Goal: Task Accomplishment & Management: Use online tool/utility

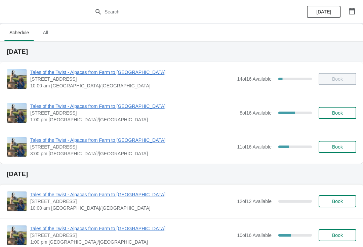
click at [88, 109] on span "Tales of the Twist - Alpacas from Farm to [GEOGRAPHIC_DATA]" at bounding box center [133, 106] width 206 height 7
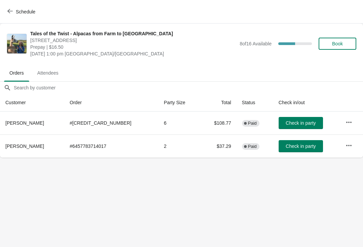
click at [33, 10] on span "Schedule" at bounding box center [25, 11] width 19 height 5
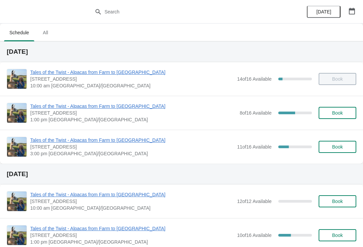
click at [351, 13] on icon "button" at bounding box center [352, 11] width 7 height 7
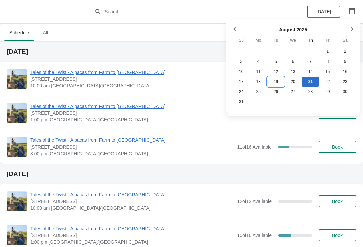
click at [277, 82] on button "19" at bounding box center [275, 82] width 17 height 10
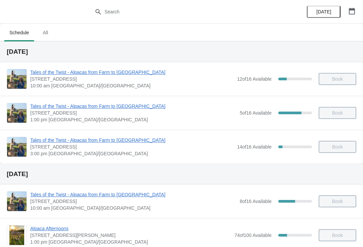
click at [333, 10] on span "Today" at bounding box center [324, 11] width 22 height 5
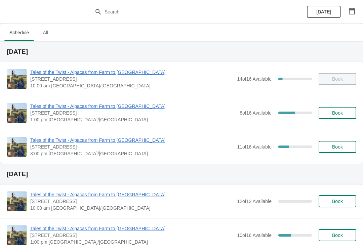
click at [47, 31] on span "All" at bounding box center [45, 33] width 17 height 12
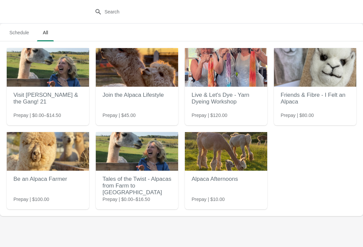
click at [33, 188] on div "Be an Alpaca Farmer Prepay | $100.00" at bounding box center [48, 162] width 82 height 61
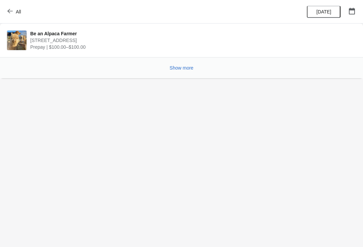
click at [175, 67] on span "Show more" at bounding box center [182, 67] width 24 height 5
click at [2, 21] on div "All" at bounding box center [181, 12] width 363 height 24
click at [11, 11] on icon "button" at bounding box center [9, 10] width 5 height 5
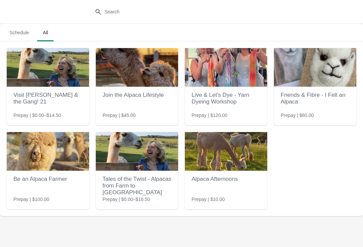
click at [14, 12] on div at bounding box center [181, 12] width 363 height 24
click at [11, 30] on span "Schedule" at bounding box center [19, 33] width 30 height 12
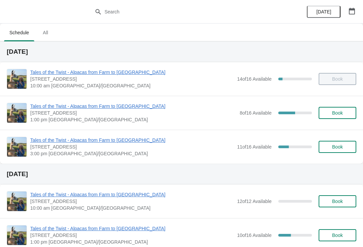
click at [91, 106] on span "Tales of the Twist - Alpacas from Farm to Yarn" at bounding box center [133, 106] width 206 height 7
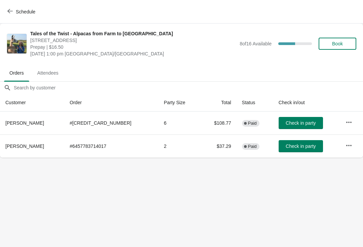
click at [51, 66] on button "Attendees" at bounding box center [48, 72] width 35 height 17
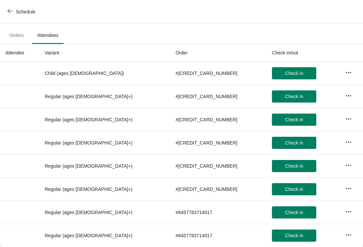
scroll to position [38, 0]
click at [16, 7] on button "Schedule" at bounding box center [21, 12] width 37 height 12
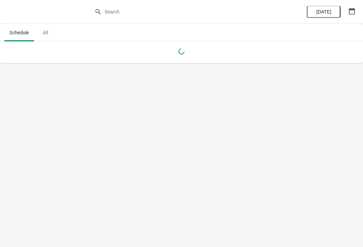
scroll to position [0, 0]
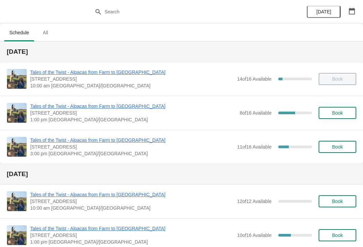
click at [70, 108] on span "Tales of the Twist - Alpacas from Farm to [GEOGRAPHIC_DATA]" at bounding box center [133, 106] width 206 height 7
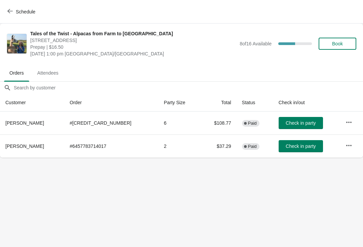
click at [291, 119] on button "Check in party" at bounding box center [301, 123] width 44 height 12
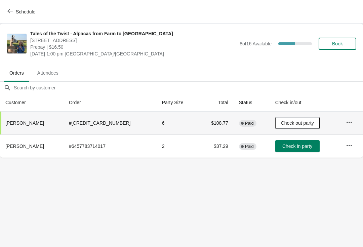
click at [295, 150] on button "Check in party" at bounding box center [297, 146] width 44 height 12
